Goal: Task Accomplishment & Management: Manage account settings

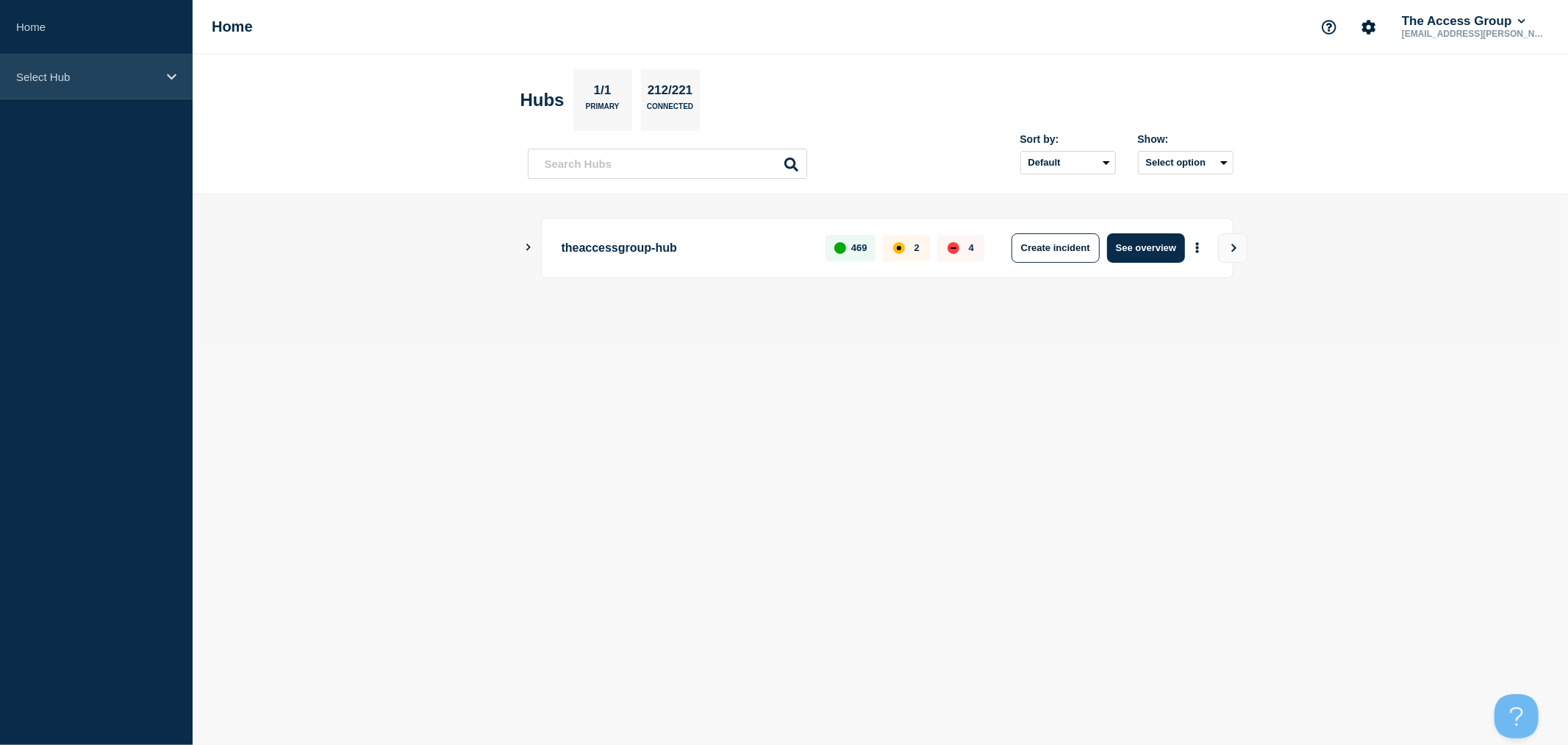
click at [110, 76] on p "Select Hub" at bounding box center [86, 77] width 141 height 12
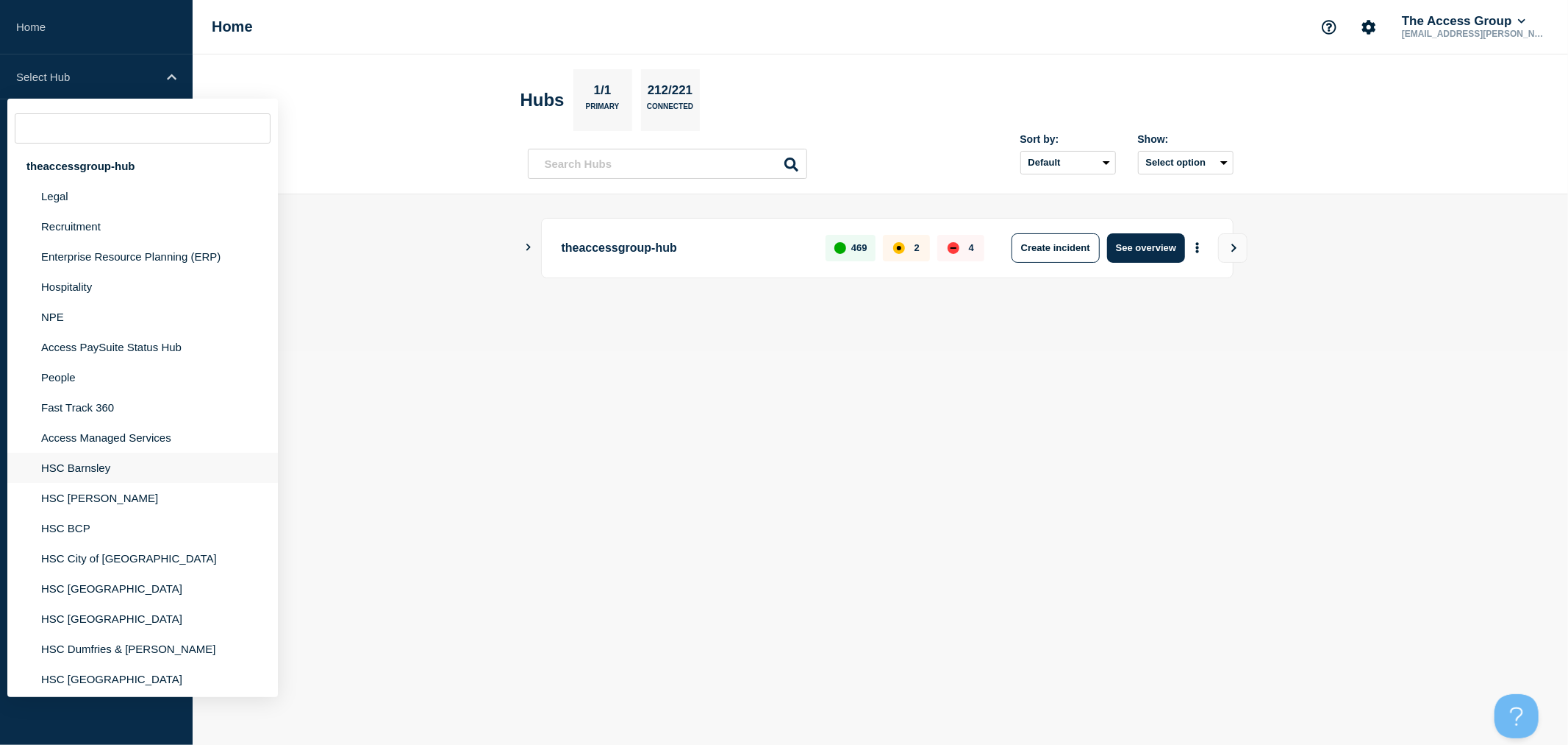
click at [83, 465] on li "HSC Barnsley" at bounding box center [142, 468] width 271 height 30
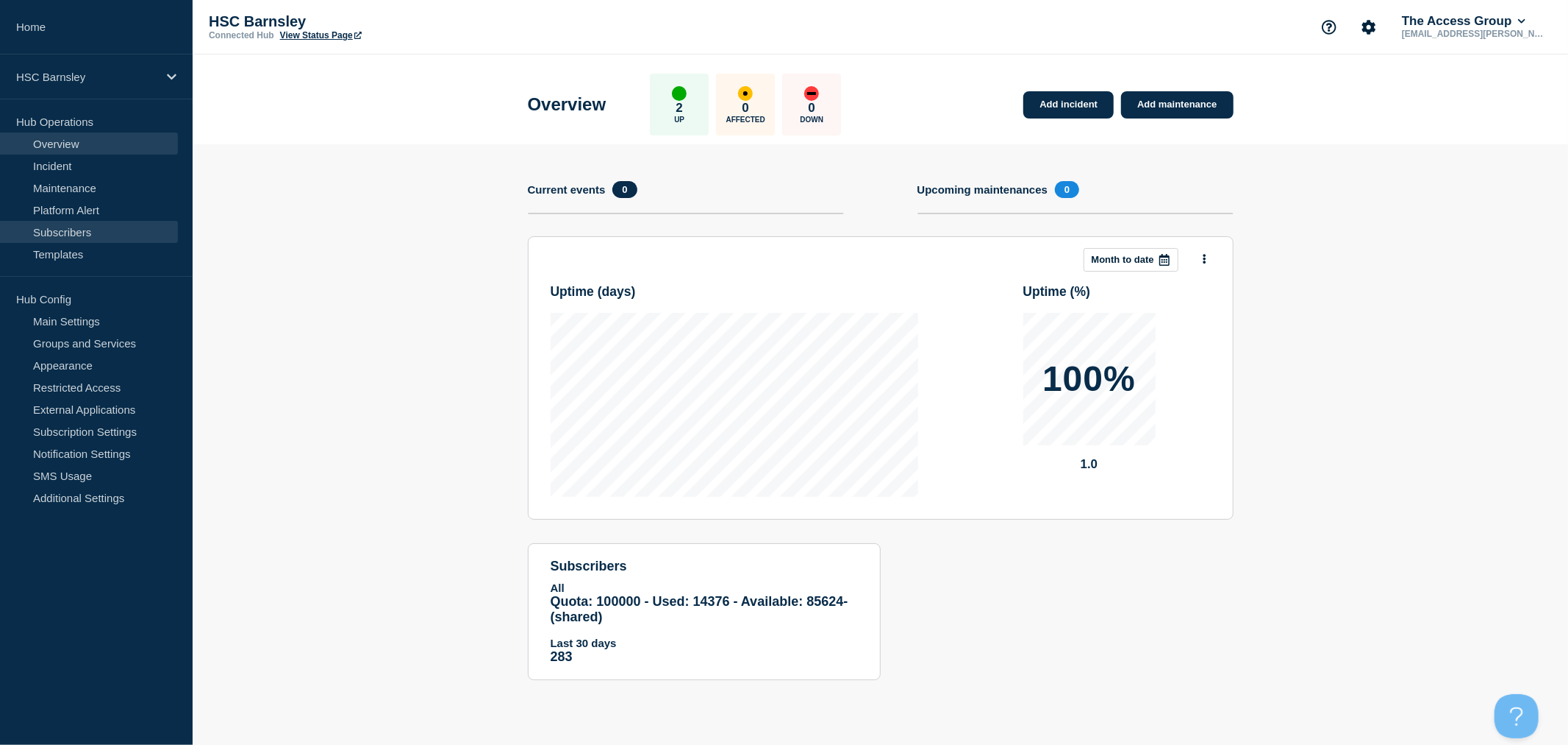
click at [83, 226] on link "Subscribers" at bounding box center [89, 232] width 178 height 22
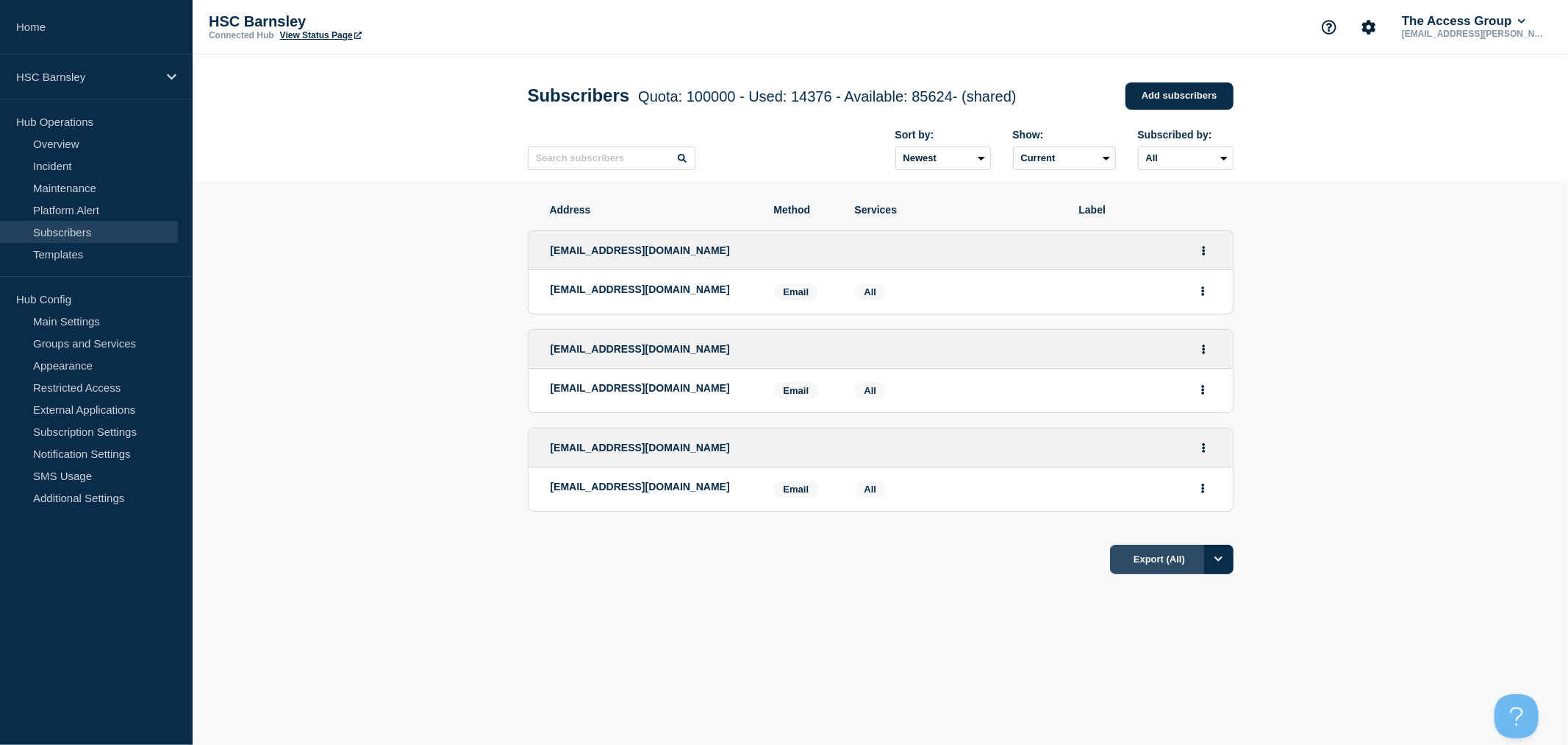
click at [1146, 572] on button "Export (All)" at bounding box center [1171, 559] width 123 height 29
